Goal: Check status

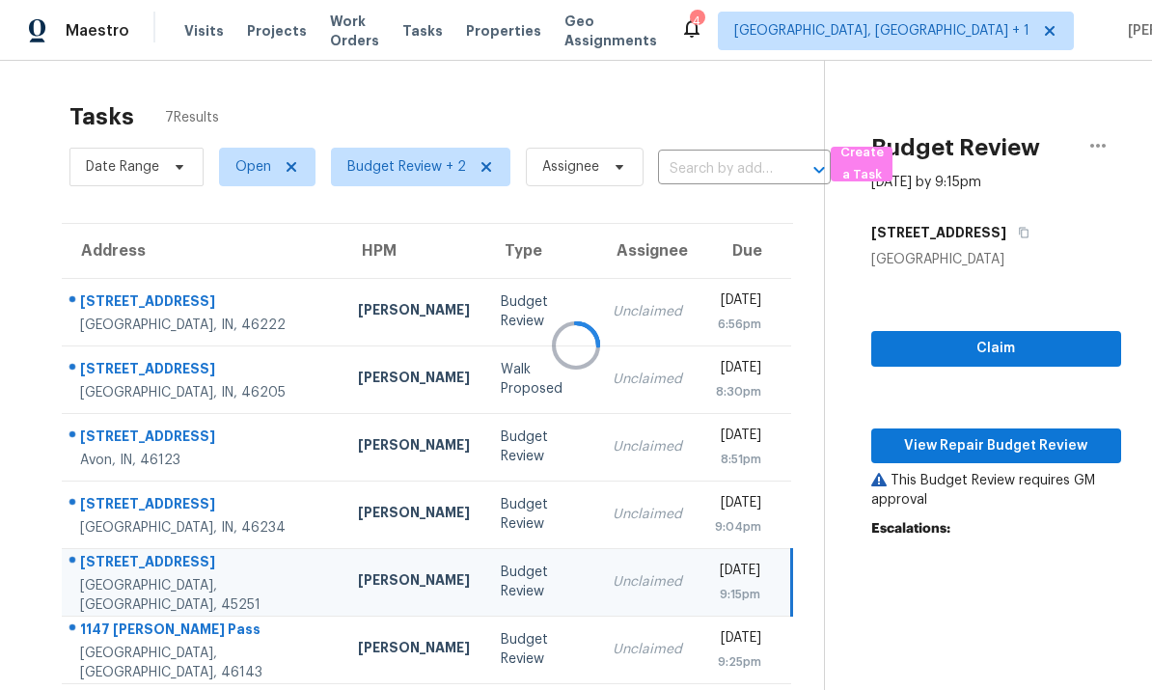
scroll to position [61, 0]
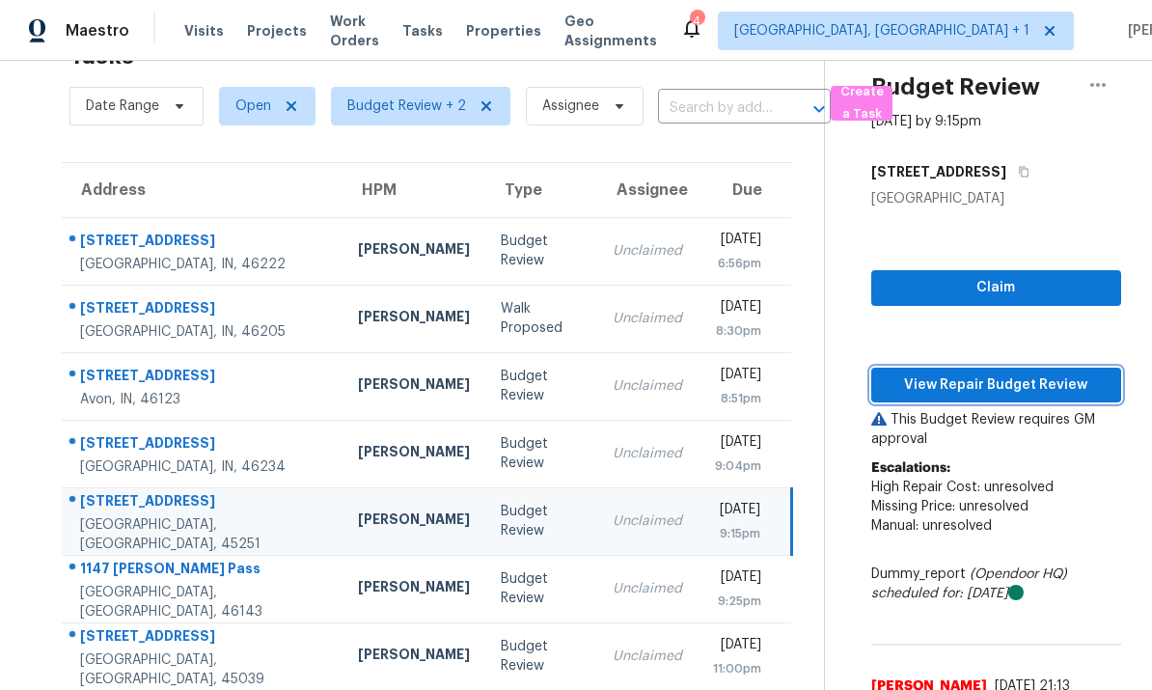
click at [1010, 384] on span "View Repair Budget Review" at bounding box center [996, 385] width 219 height 24
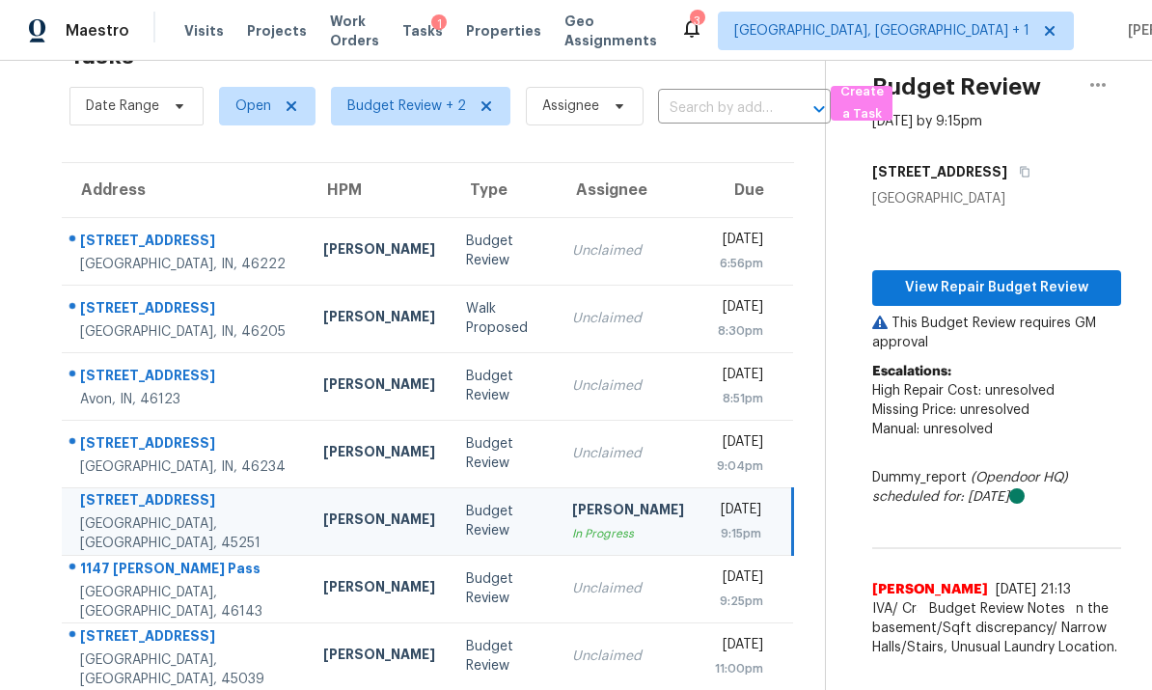
click at [239, 322] on td "3645 Glencairn Ln Indianapolis, IN, 46205" at bounding box center [185, 319] width 246 height 68
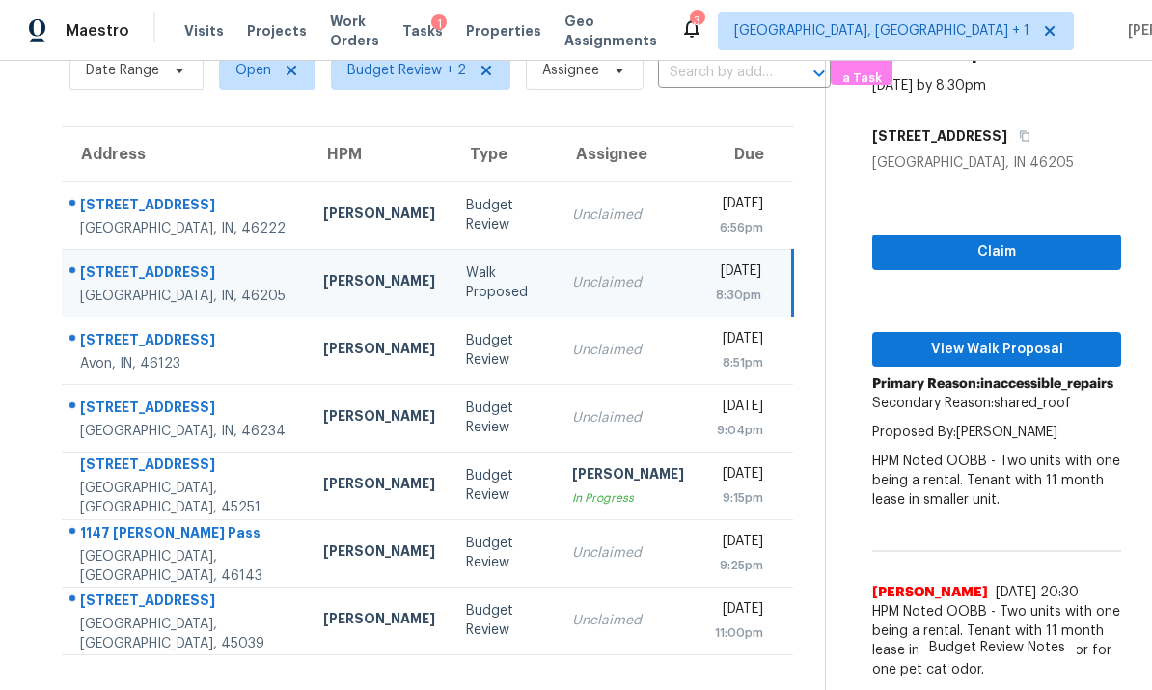
scroll to position [72, 0]
click at [988, 338] on span "View Walk Proposal" at bounding box center [997, 350] width 218 height 24
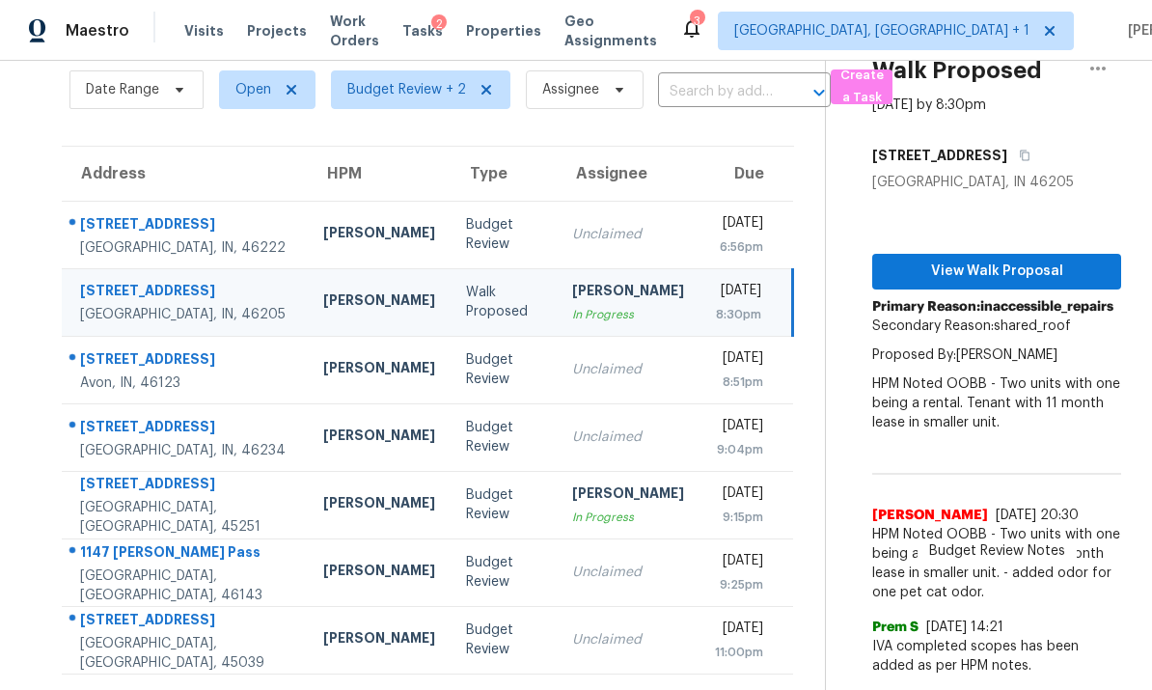
scroll to position [61, 0]
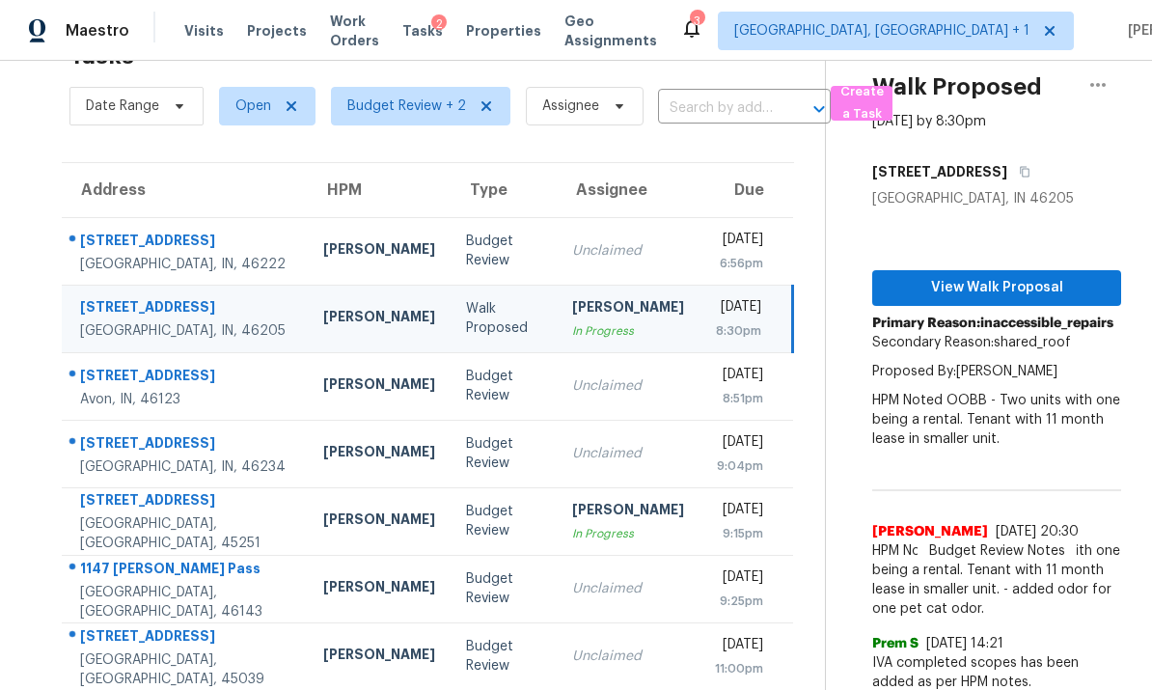
click at [244, 487] on td "3364 Amberway Ct # 45 Cincinnati, OH, 45251" at bounding box center [185, 521] width 246 height 68
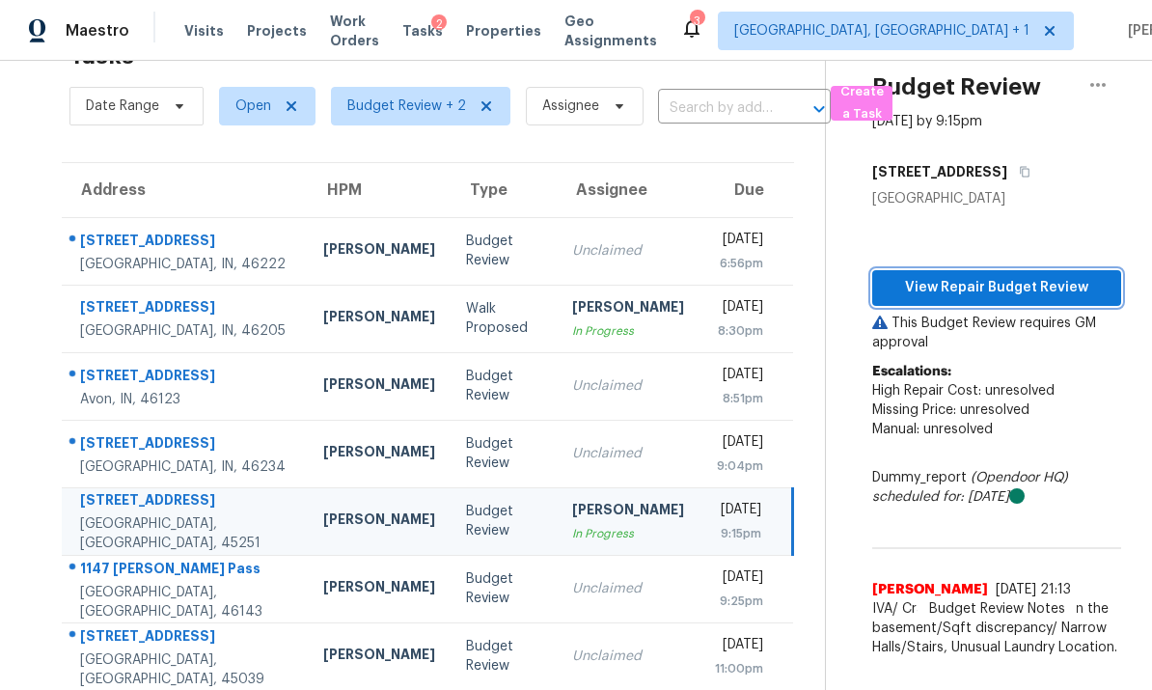
click at [990, 276] on span "View Repair Budget Review" at bounding box center [997, 288] width 218 height 24
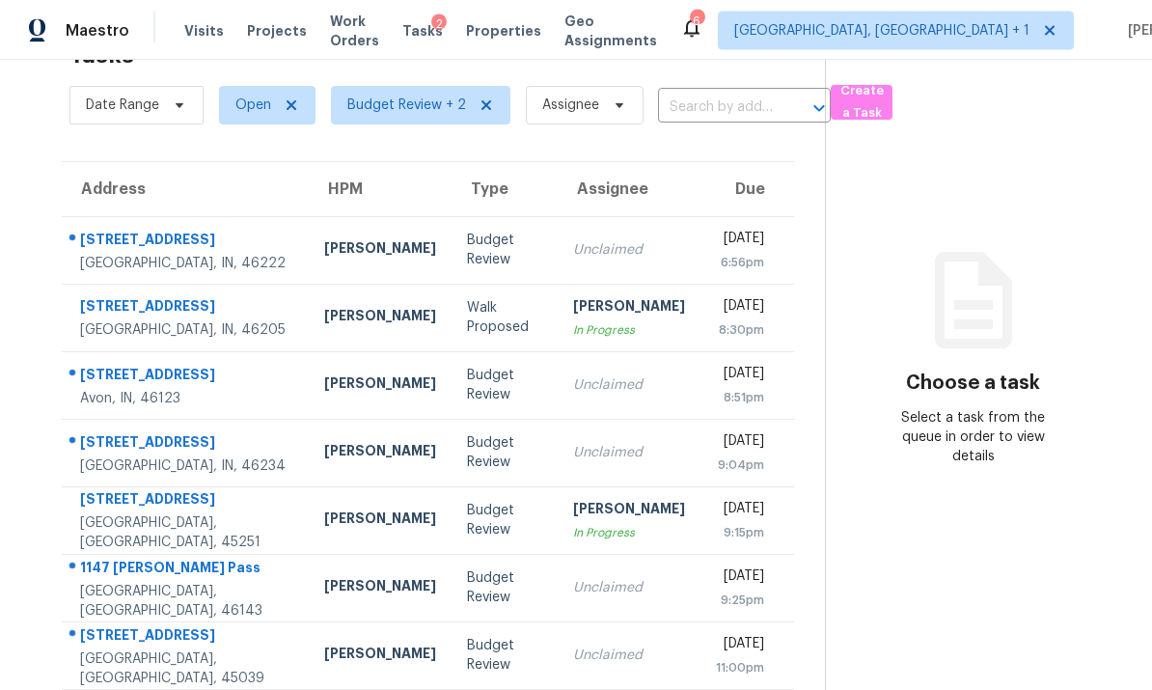
scroll to position [72, 0]
click at [246, 622] on td "[STREET_ADDRESS]" at bounding box center [185, 656] width 247 height 68
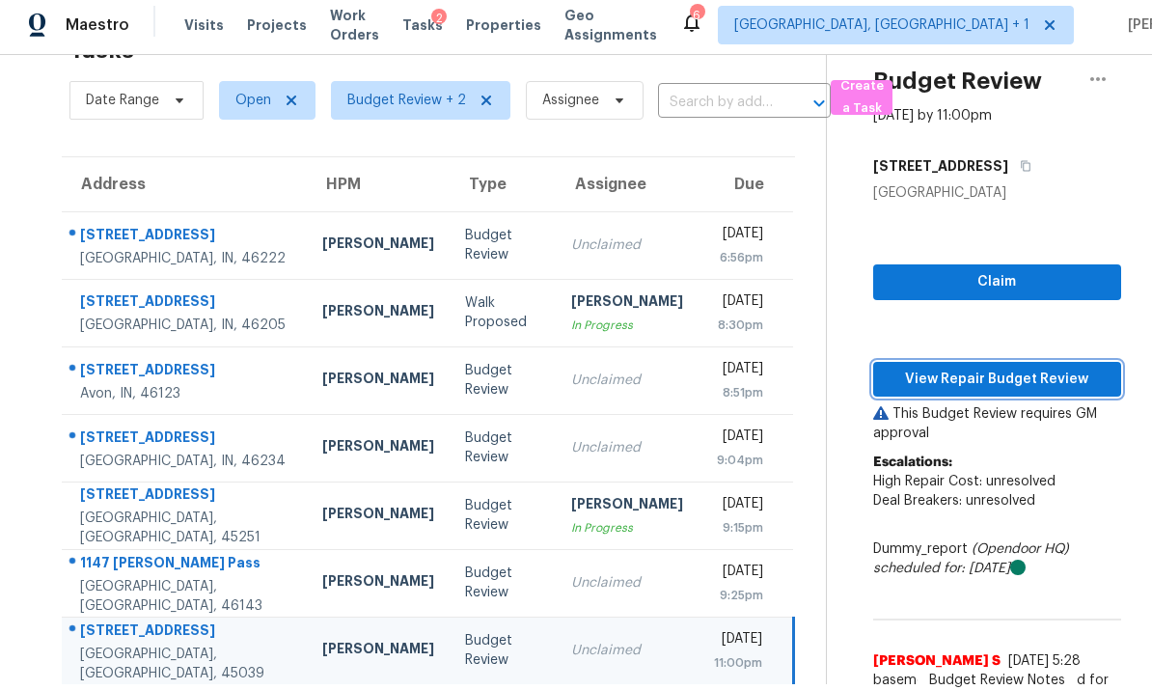
click at [980, 368] on span "View Repair Budget Review" at bounding box center [997, 380] width 217 height 24
